Goal: Transaction & Acquisition: Purchase product/service

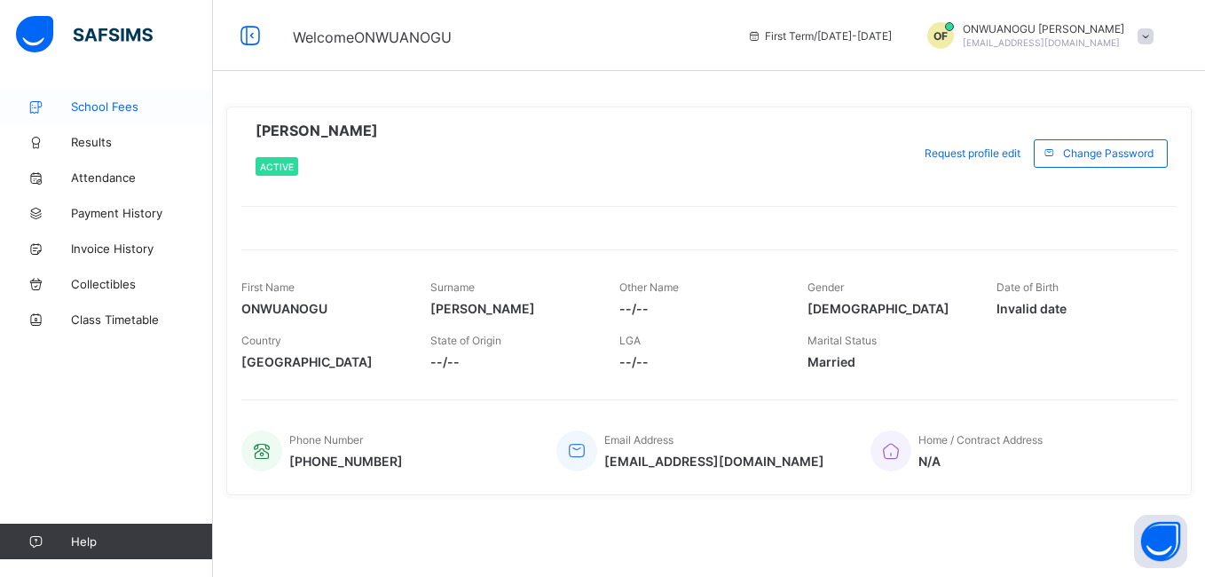
click at [115, 106] on span "School Fees" at bounding box center [142, 106] width 142 height 14
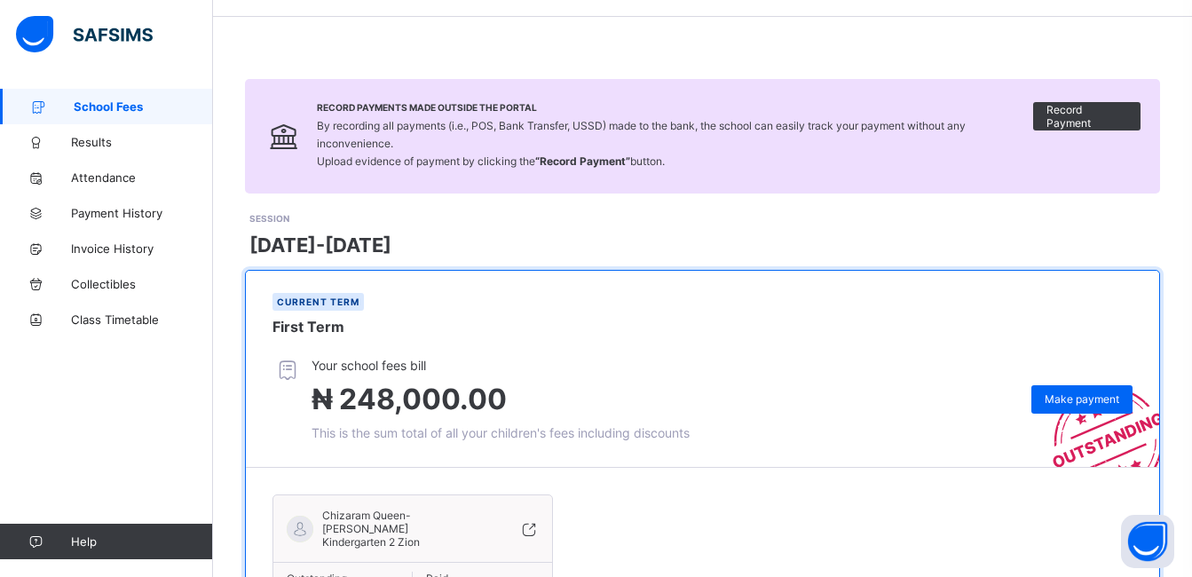
scroll to position [71, 0]
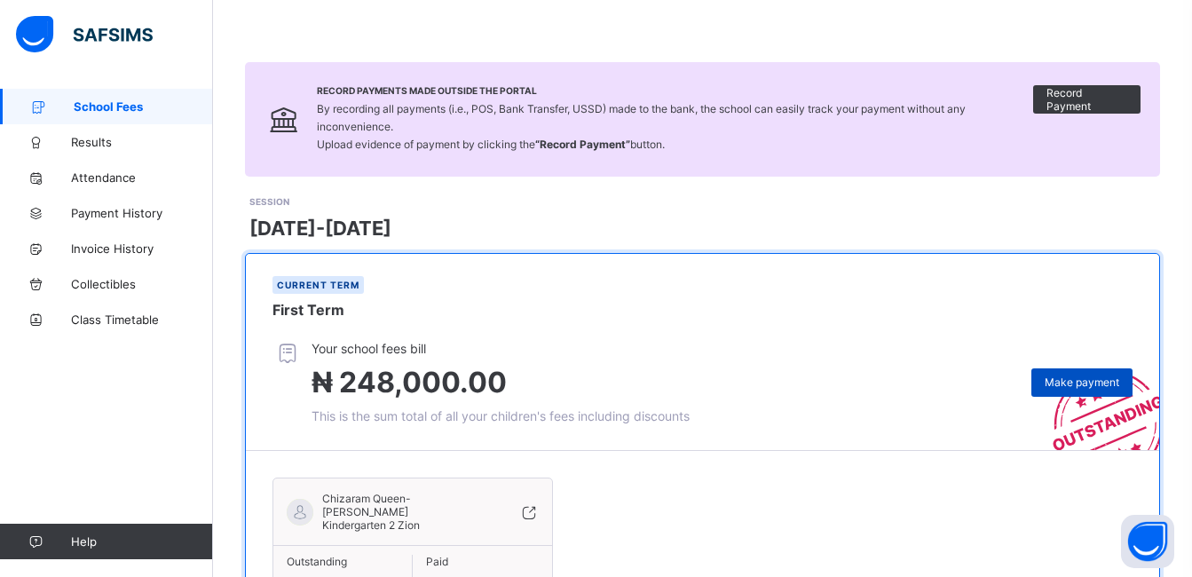
click at [1099, 372] on div "Make payment" at bounding box center [1081, 382] width 101 height 28
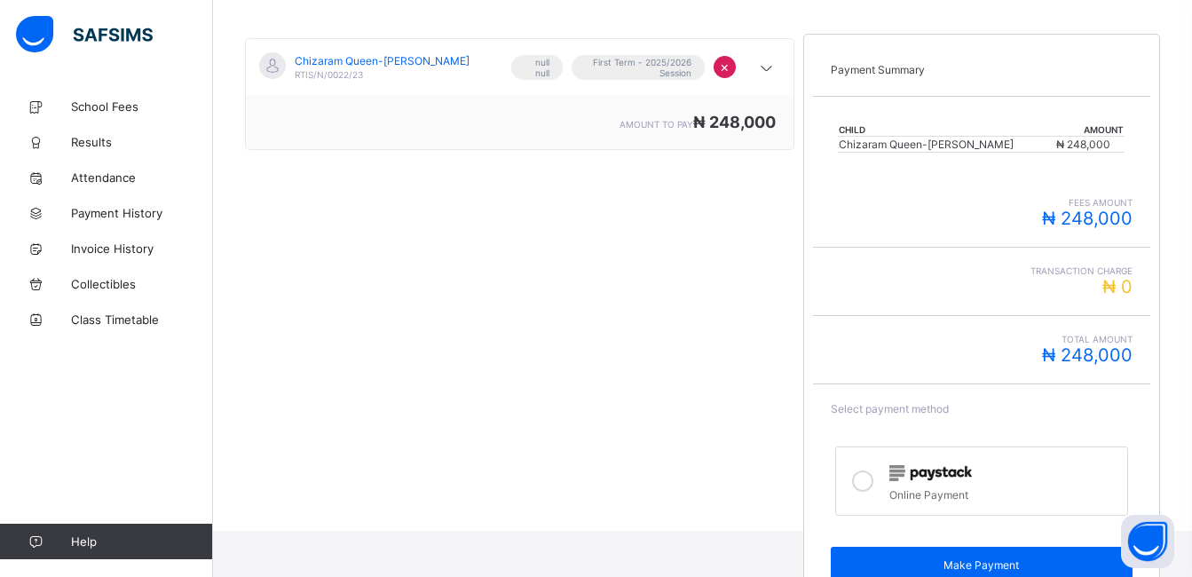
scroll to position [334, 0]
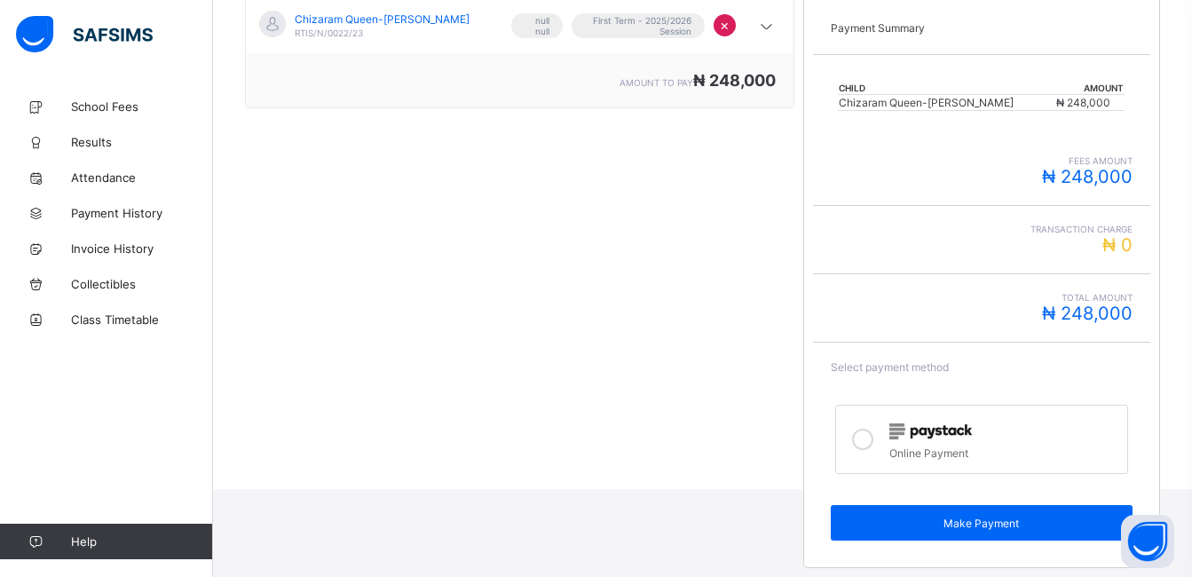
click at [869, 443] on icon at bounding box center [862, 439] width 21 height 21
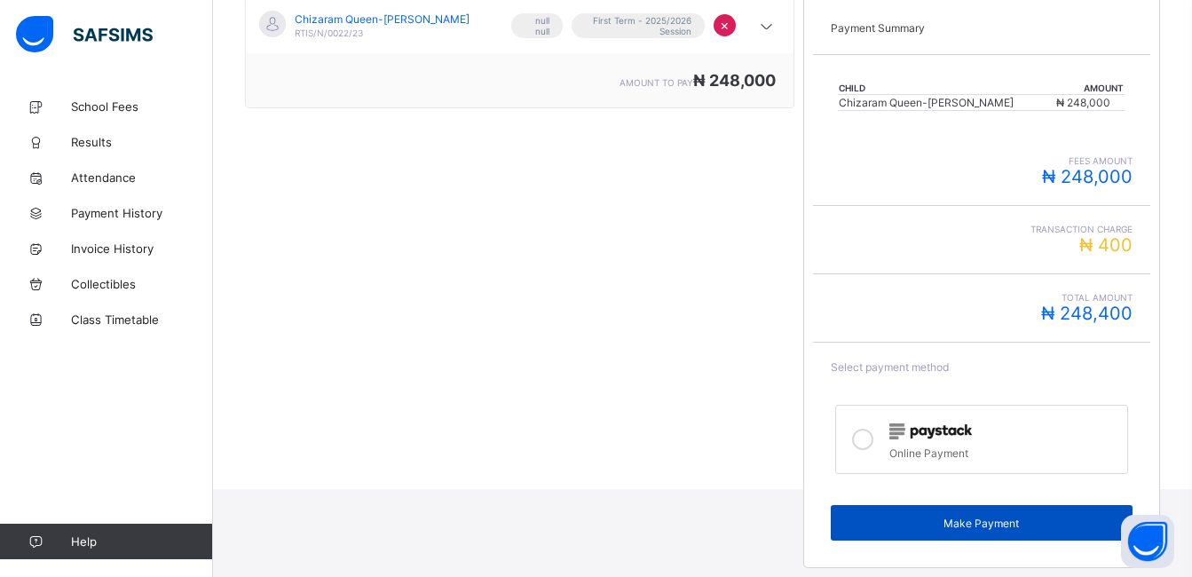
click at [986, 522] on span "Make Payment" at bounding box center [981, 522] width 275 height 13
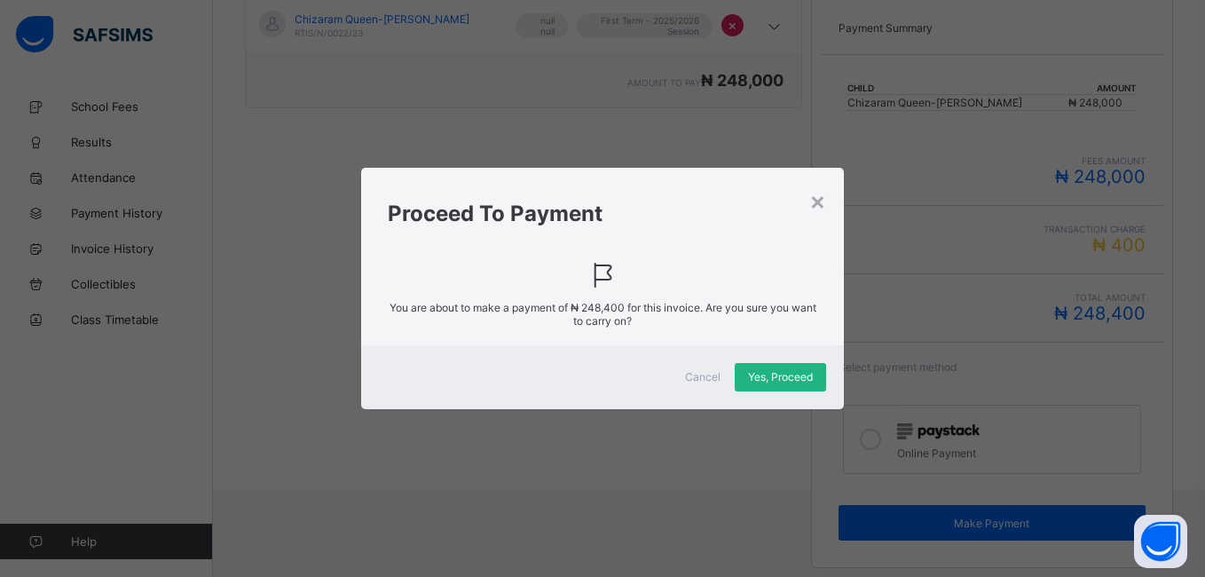
click at [783, 380] on span "Yes, Proceed" at bounding box center [780, 376] width 65 height 13
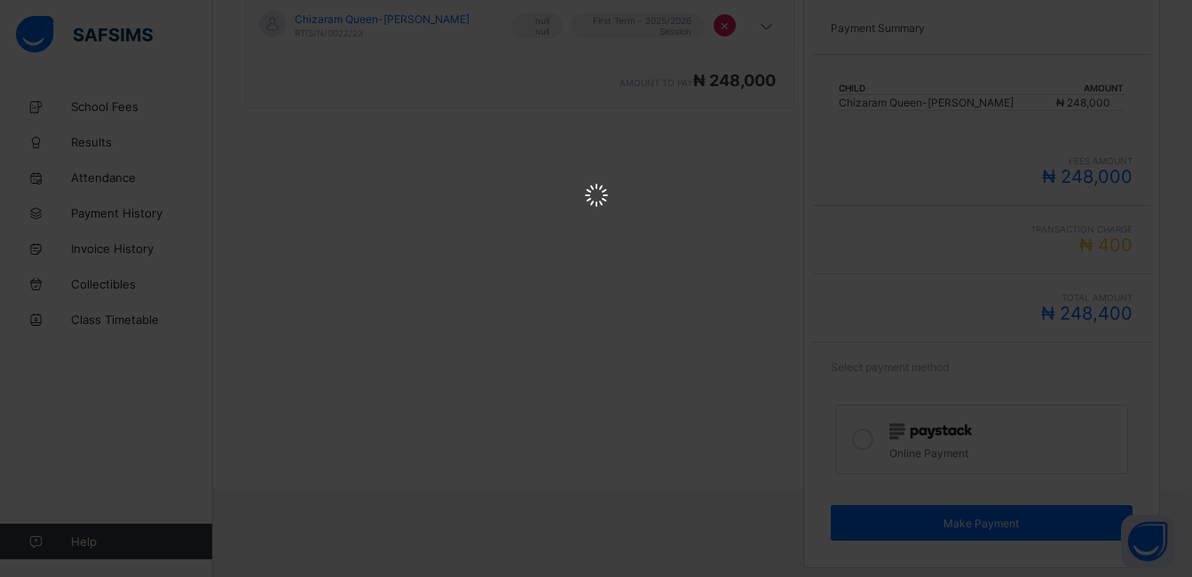
scroll to position [0, 0]
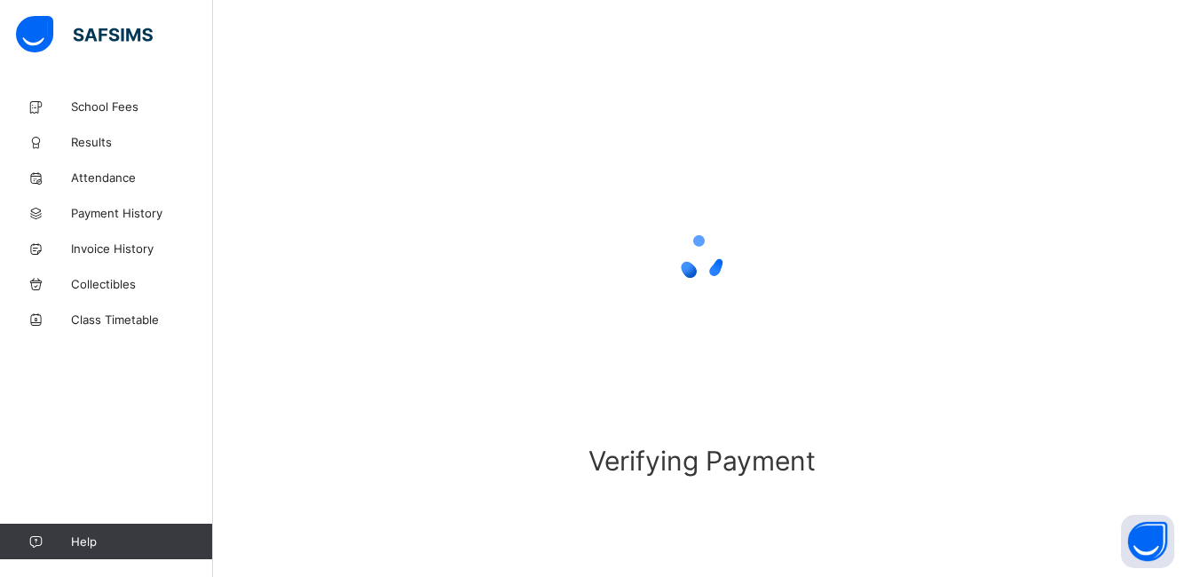
scroll to position [100, 0]
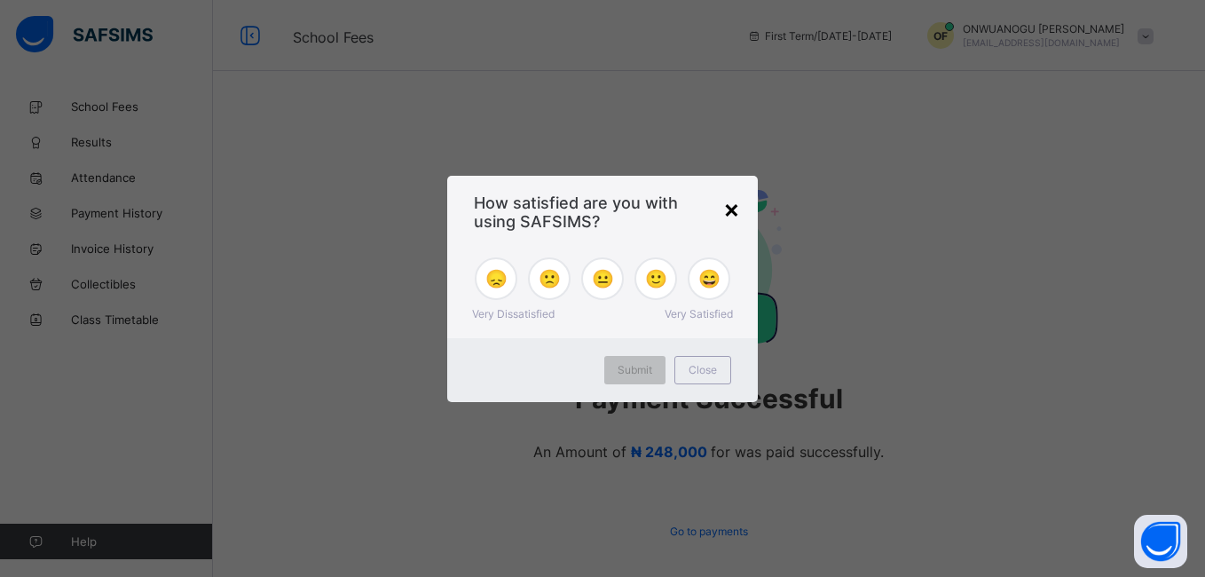
click at [732, 212] on div "×" at bounding box center [731, 208] width 17 height 30
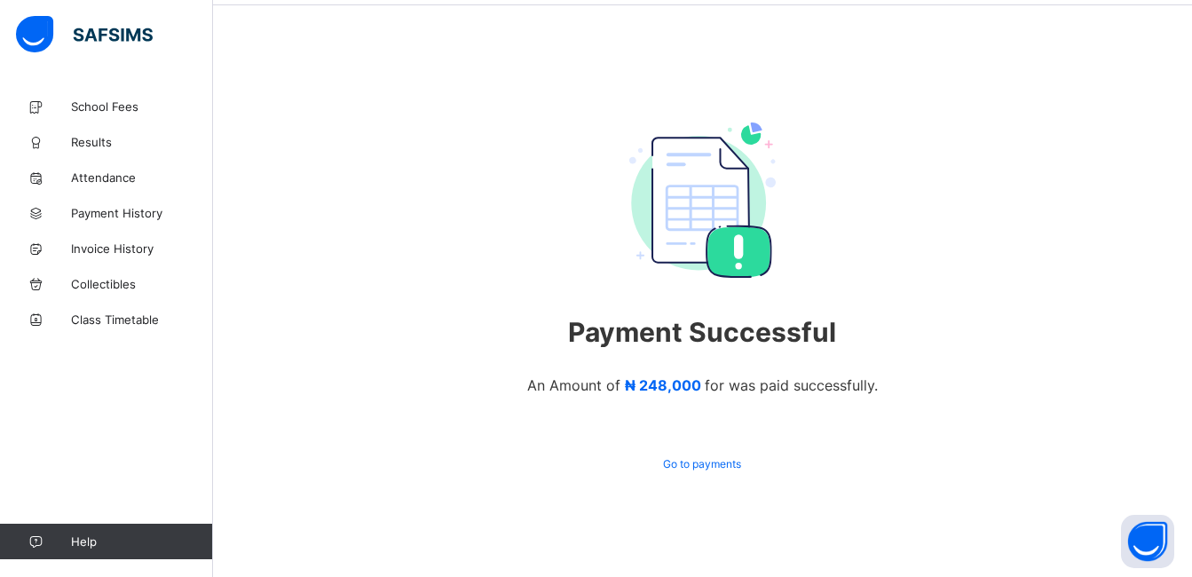
scroll to position [69, 0]
